Goal: Task Accomplishment & Management: Use online tool/utility

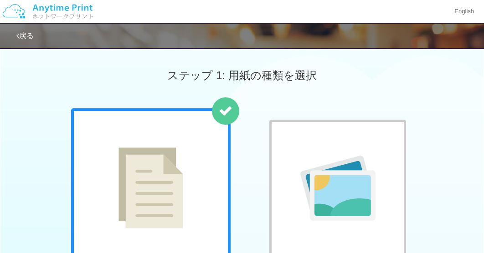
scroll to position [166, 0]
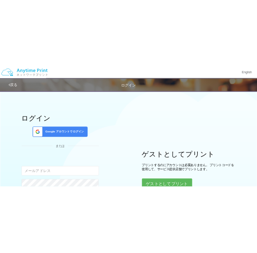
scroll to position [228, 0]
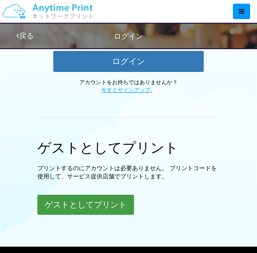
click at [110, 208] on button "ゲストとしてプリント" at bounding box center [85, 205] width 97 height 20
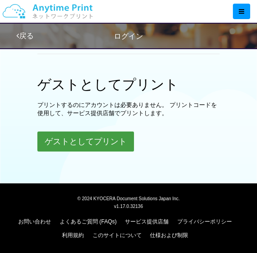
click at [94, 142] on button "ゲストとしてプリント" at bounding box center [85, 142] width 97 height 20
click at [93, 142] on button "ゲストとしてプリント" at bounding box center [85, 142] width 97 height 20
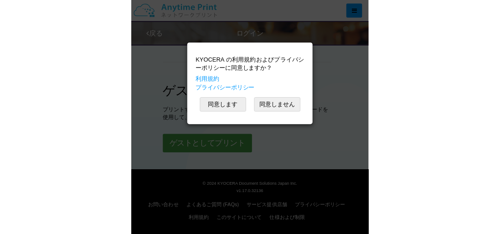
scroll to position [141, 0]
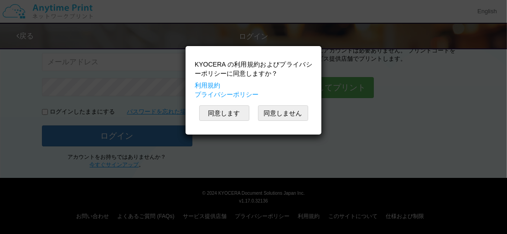
click at [202, 104] on div "KYOCERA の利用規約およびプライバシーポリシーに同意しますか？ 利用規約 プライバシーポリシー 同意します 同意しません" at bounding box center [253, 90] width 127 height 79
drag, startPoint x: 202, startPoint y: 109, endPoint x: 218, endPoint y: 109, distance: 16.0
click at [203, 109] on button "同意します" at bounding box center [224, 112] width 50 height 15
click at [220, 115] on button "同意します" at bounding box center [224, 112] width 50 height 15
click at [226, 114] on button "同意します" at bounding box center [224, 112] width 50 height 15
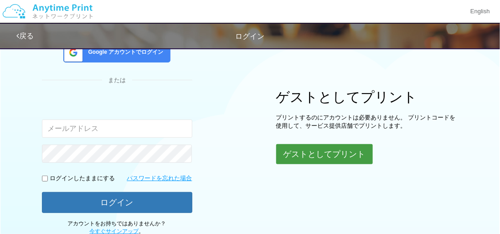
scroll to position [0, 0]
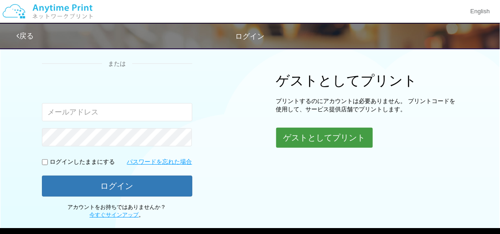
click at [335, 142] on button "ゲストとしてプリント" at bounding box center [324, 138] width 97 height 20
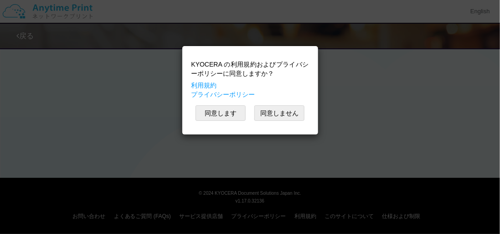
scroll to position [273, 0]
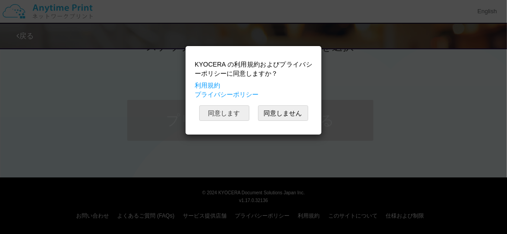
click at [227, 114] on button "同意します" at bounding box center [224, 112] width 50 height 15
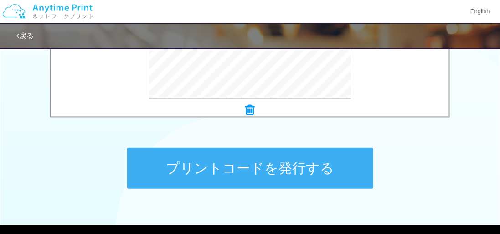
scroll to position [413, 0]
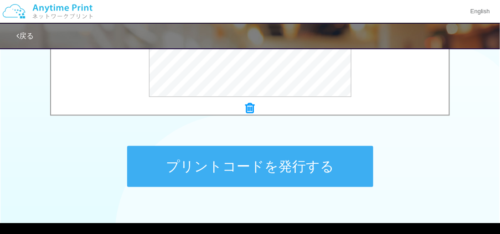
click at [284, 180] on button "プリントコードを発行する" at bounding box center [250, 166] width 246 height 41
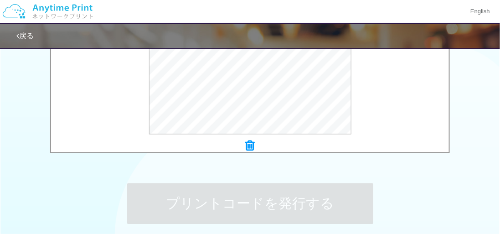
scroll to position [322, 0]
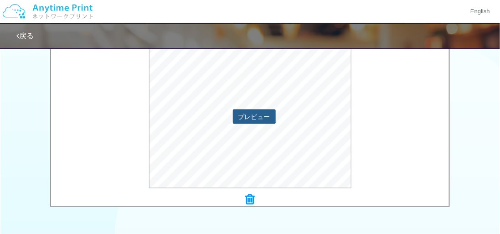
click at [259, 122] on button "プレビュー" at bounding box center [254, 116] width 43 height 15
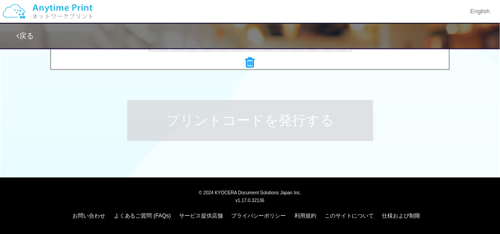
scroll to position [0, 0]
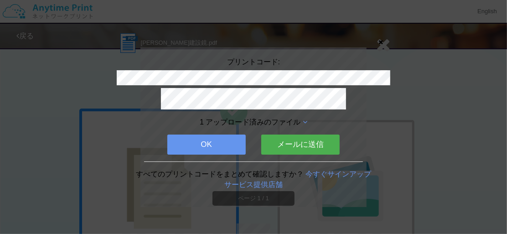
click at [207, 145] on button "OK" at bounding box center [206, 144] width 78 height 20
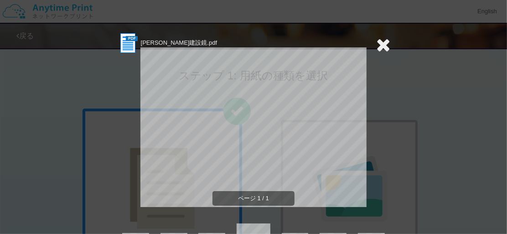
click at [381, 43] on icon at bounding box center [383, 45] width 14 height 18
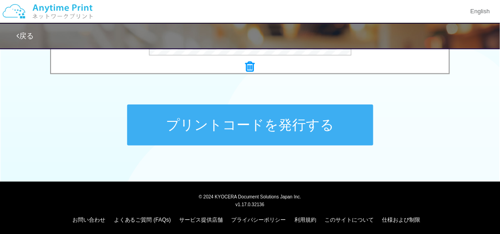
scroll to position [459, 0]
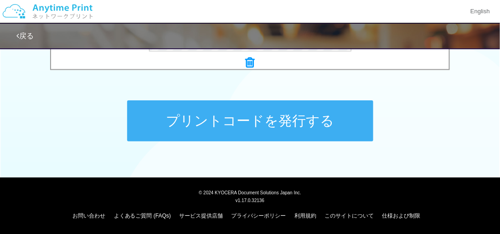
click at [253, 123] on button "プリントコードを発行する" at bounding box center [250, 120] width 246 height 41
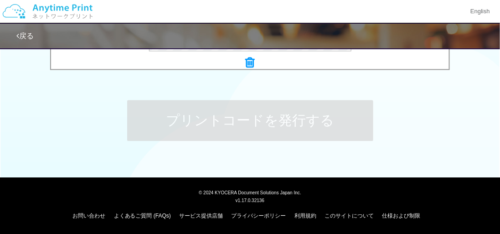
scroll to position [0, 0]
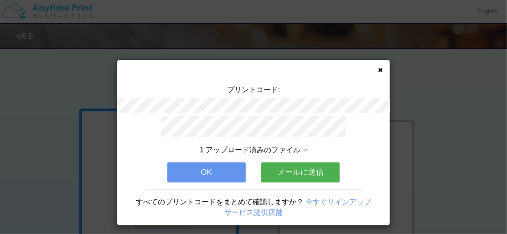
click at [211, 167] on button "OK" at bounding box center [206, 172] width 78 height 20
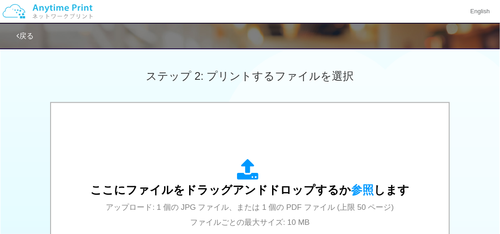
scroll to position [319, 0]
